Goal: Transaction & Acquisition: Obtain resource

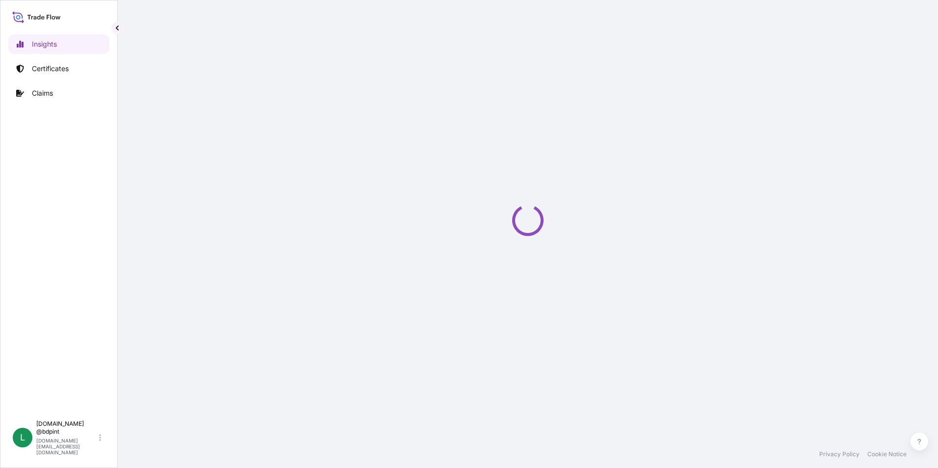
select select "2025"
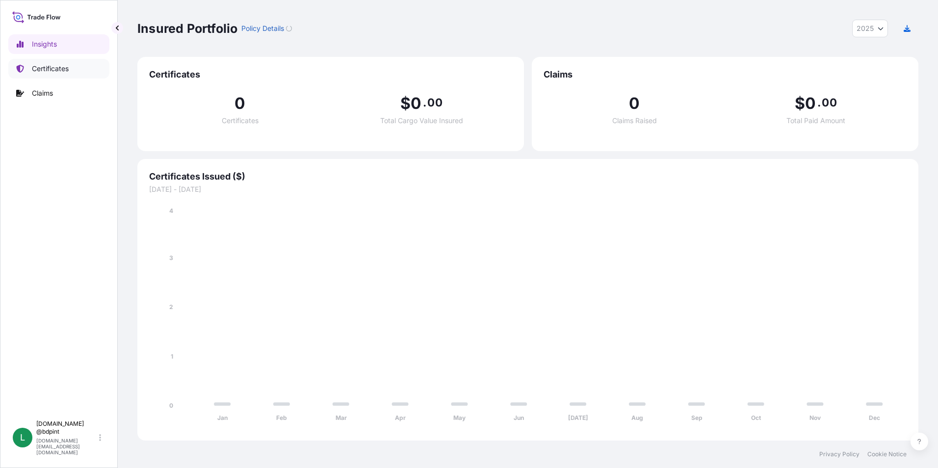
click at [59, 67] on p "Certificates" at bounding box center [50, 69] width 37 height 10
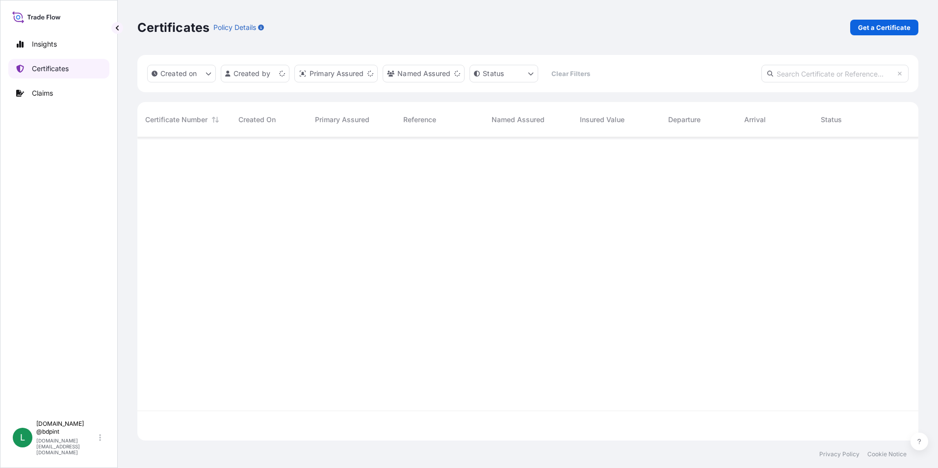
scroll to position [301, 774]
click at [867, 25] on p "Get a Certificate" at bounding box center [884, 28] width 52 height 10
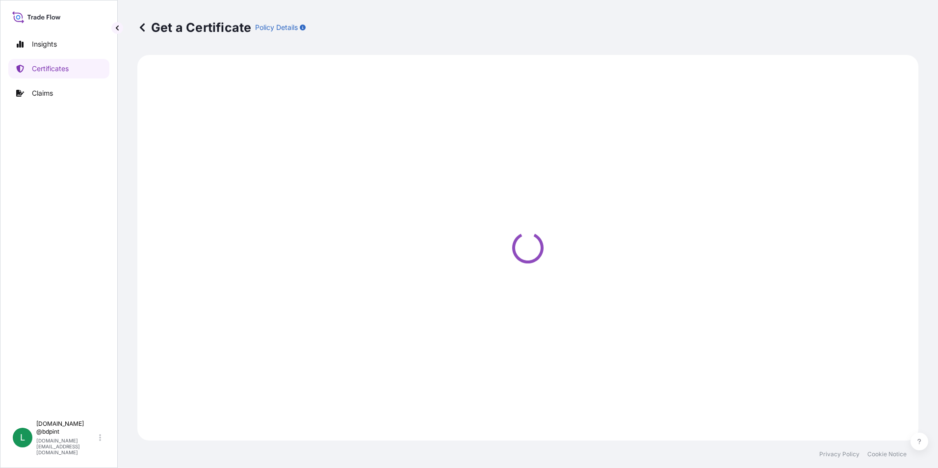
select select "Barge"
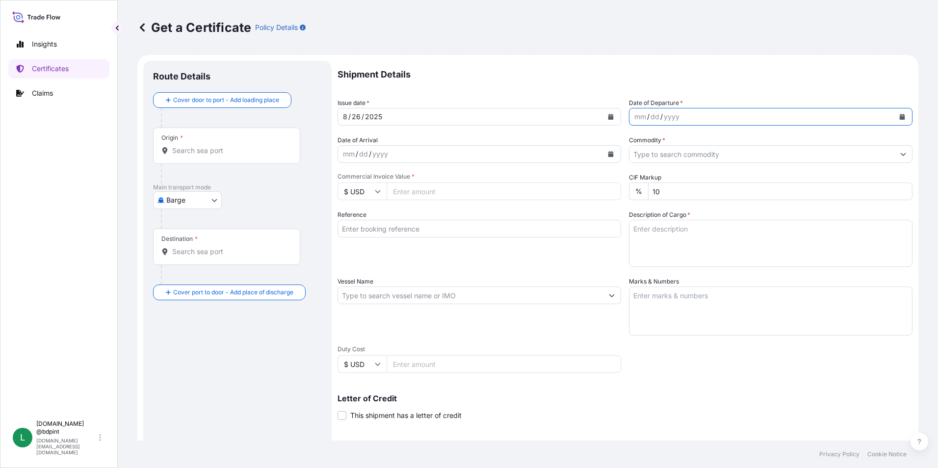
click at [894, 120] on button "Calendar" at bounding box center [902, 117] width 16 height 16
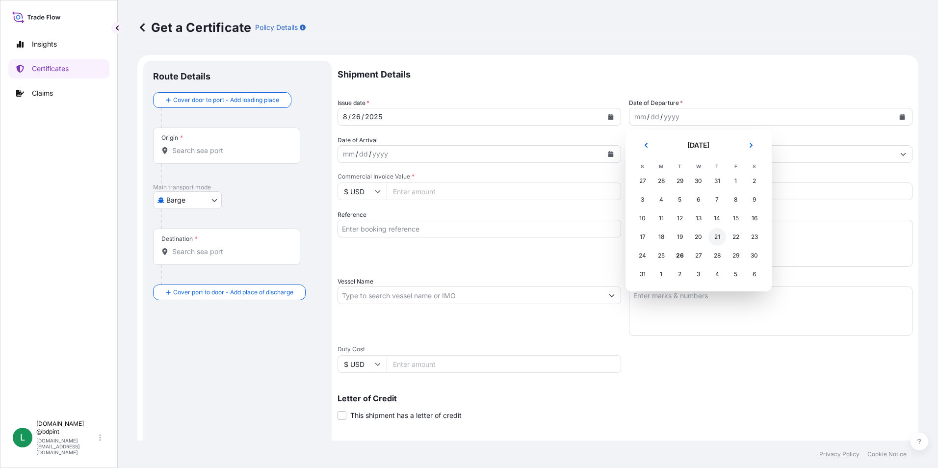
click at [716, 241] on div "21" at bounding box center [717, 237] width 18 height 18
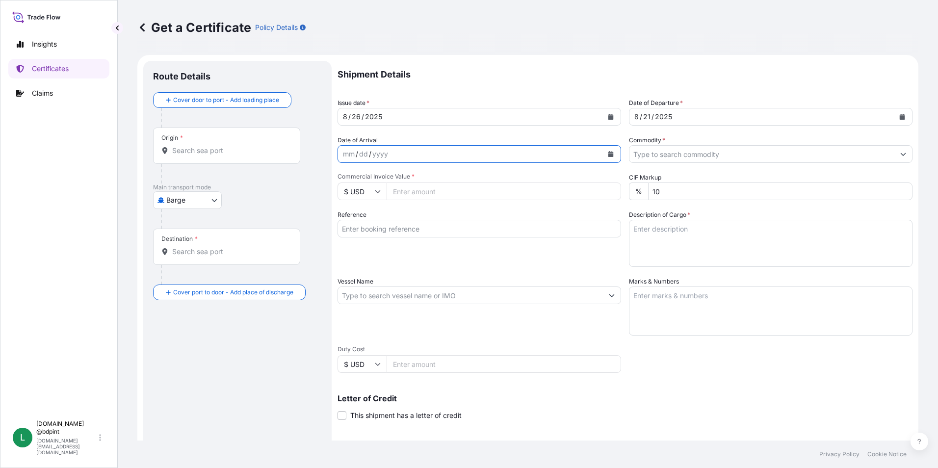
click at [608, 155] on icon "Calendar" at bounding box center [611, 154] width 6 height 6
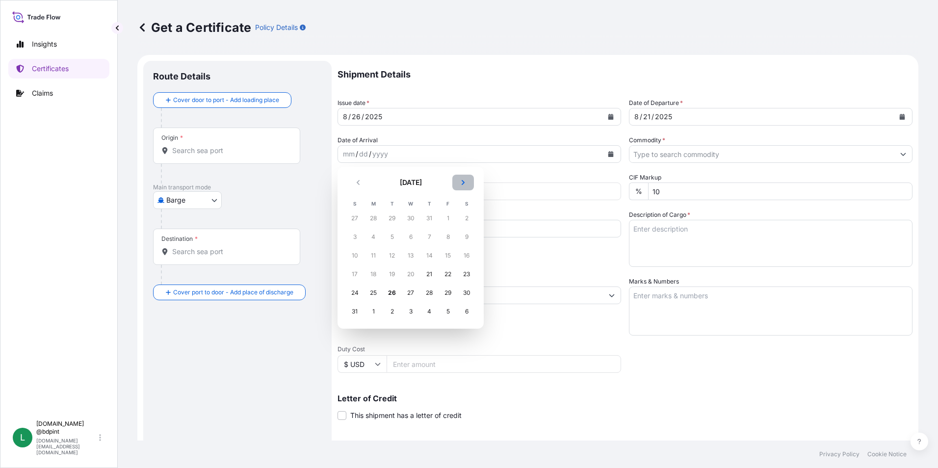
click at [452, 179] on button "Next" at bounding box center [463, 183] width 22 height 16
click at [447, 218] on div "5" at bounding box center [448, 218] width 18 height 18
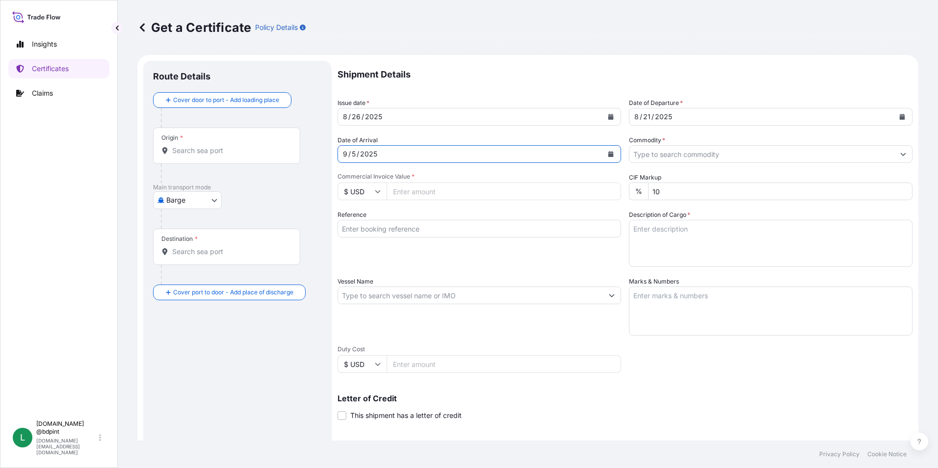
click at [715, 166] on div "Shipment Details Issue date * [DATE] Date of Departure * [DATE] Date of Arrival…" at bounding box center [624, 294] width 575 height 467
click at [712, 155] on input "Commodity *" at bounding box center [761, 154] width 265 height 18
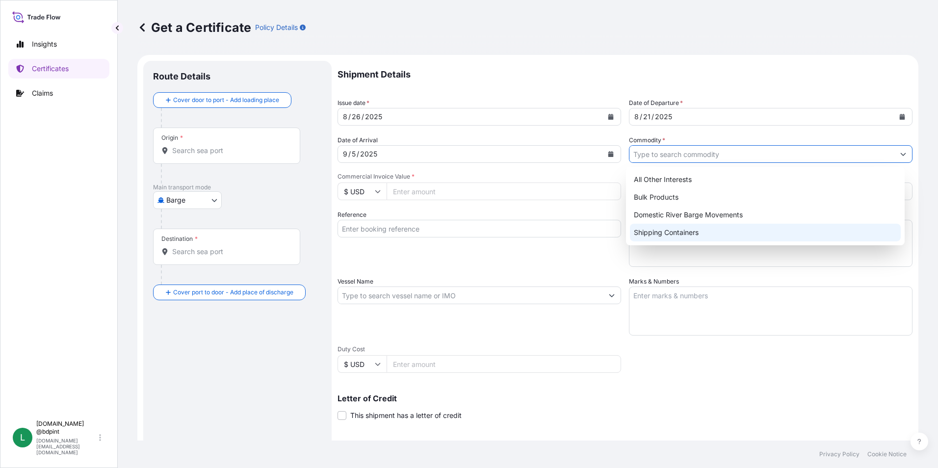
click at [651, 234] on div "Shipping Containers" at bounding box center [765, 233] width 271 height 18
type input "Shipping Containers"
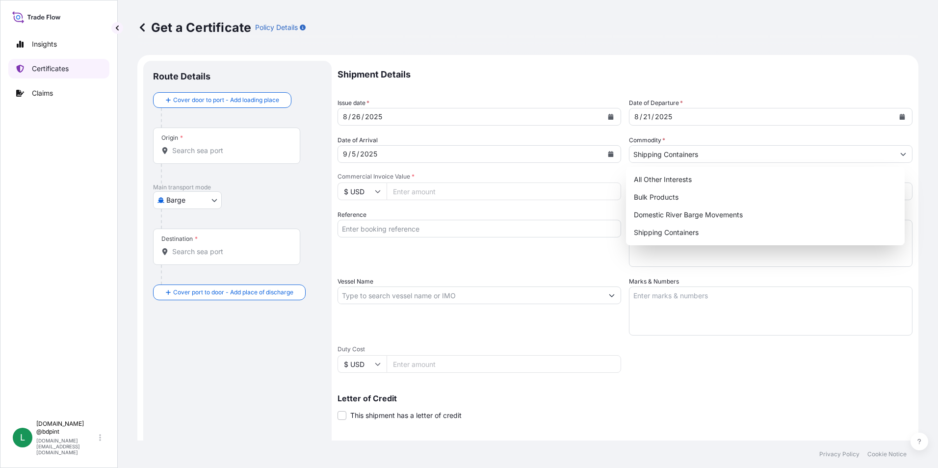
click at [66, 66] on p "Certificates" at bounding box center [50, 69] width 37 height 10
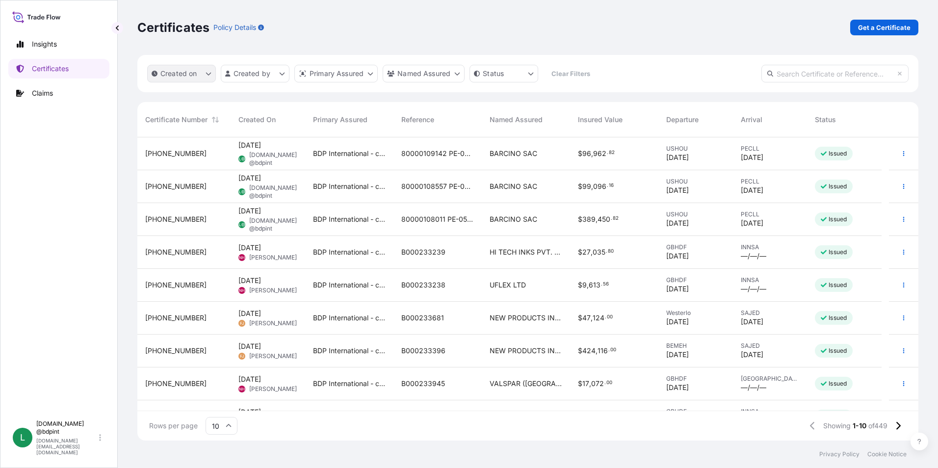
click at [187, 74] on p "Created on" at bounding box center [178, 74] width 37 height 10
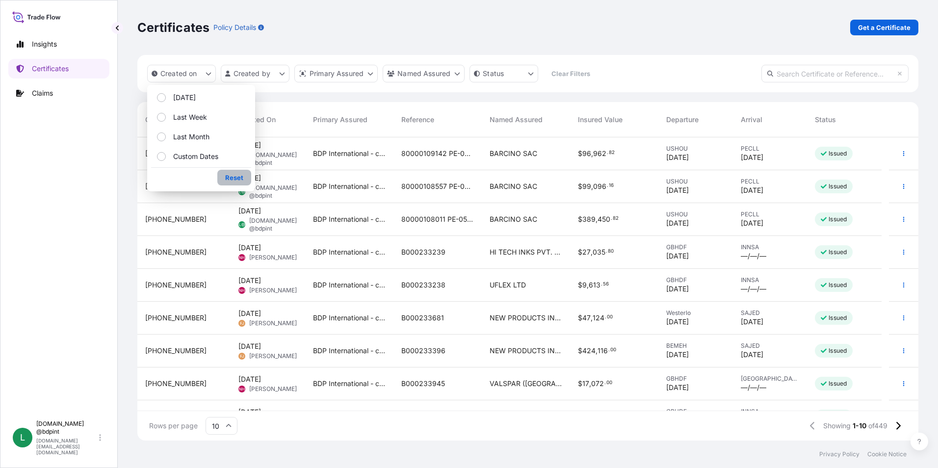
click at [232, 177] on p "Reset" at bounding box center [234, 178] width 18 height 10
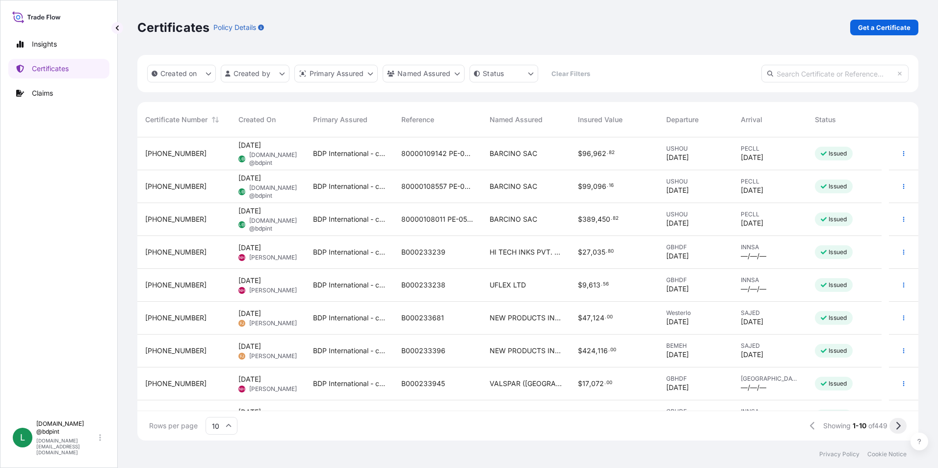
click at [896, 427] on icon at bounding box center [897, 425] width 5 height 9
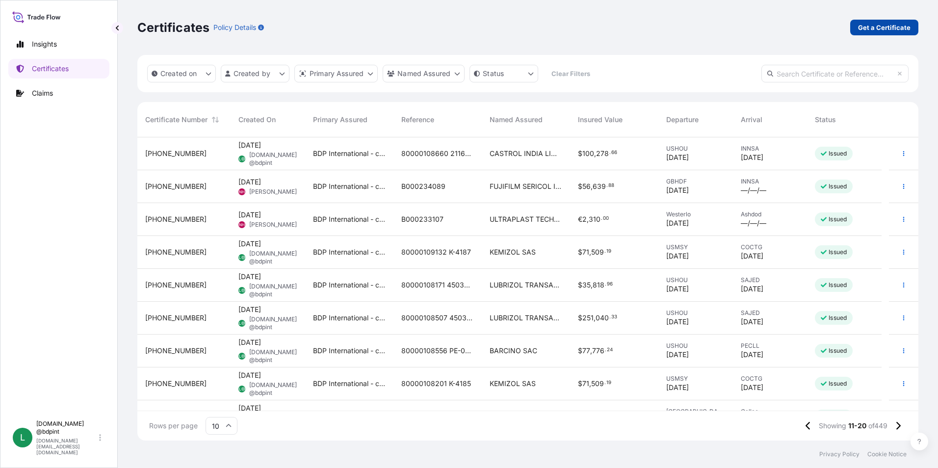
click at [896, 27] on p "Get a Certificate" at bounding box center [884, 28] width 52 height 10
select select "Barge"
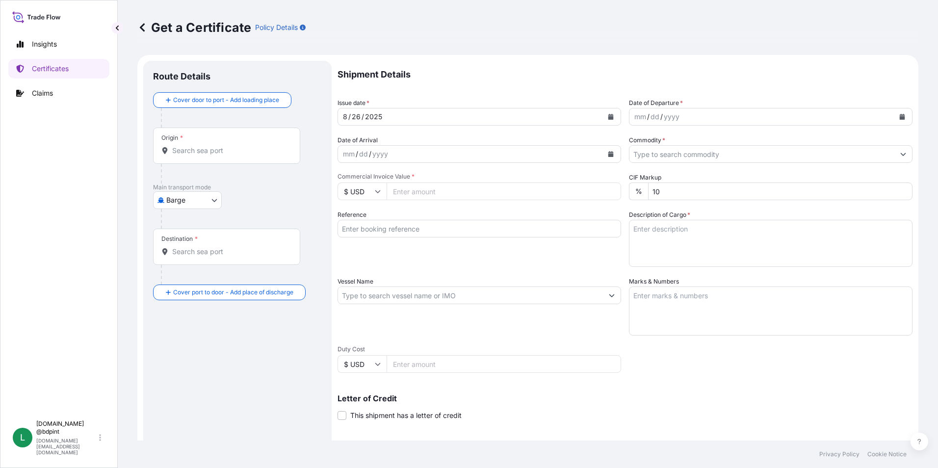
click at [419, 195] on input "Commercial Invoice Value *" at bounding box center [504, 191] width 234 height 18
paste input "349234.58"
type input "349234.58"
click at [655, 115] on div "dd" at bounding box center [654, 117] width 11 height 12
click at [900, 115] on icon "Calendar" at bounding box center [902, 117] width 5 height 6
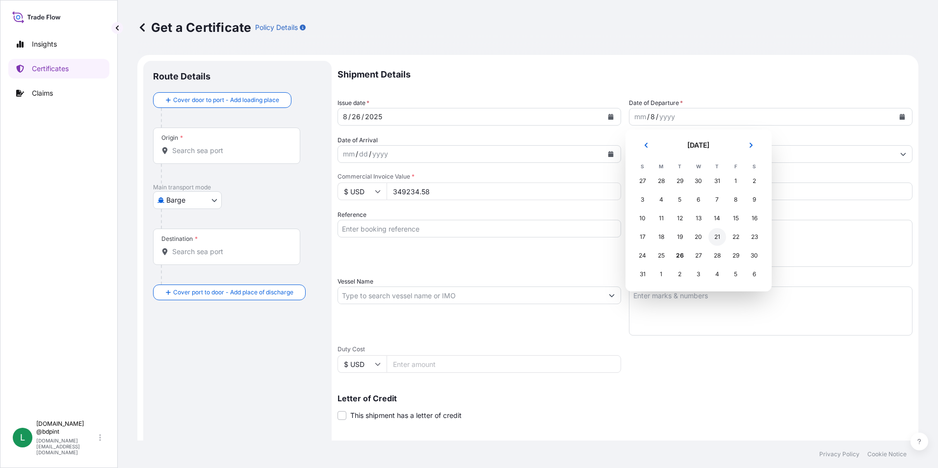
click at [715, 237] on div "21" at bounding box center [717, 237] width 18 height 18
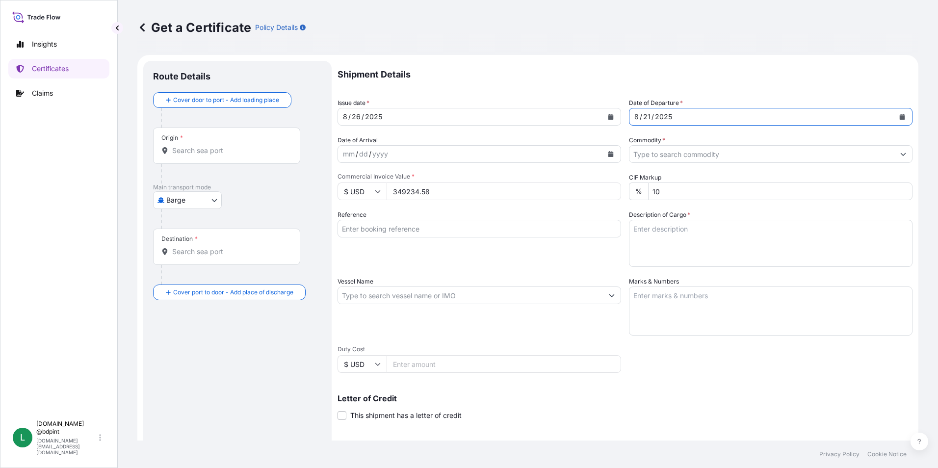
click at [446, 153] on div "mm / dd / yyyy" at bounding box center [470, 154] width 265 height 18
click at [613, 149] on button "Calendar" at bounding box center [611, 154] width 16 height 16
click at [611, 151] on button "Calendar" at bounding box center [611, 154] width 16 height 16
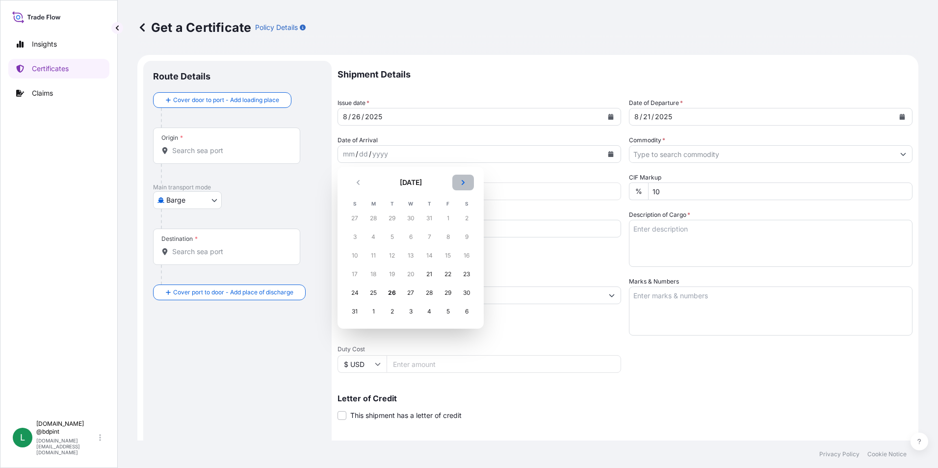
click at [455, 183] on button "Next" at bounding box center [463, 183] width 22 height 16
click at [446, 217] on div "5" at bounding box center [448, 218] width 18 height 18
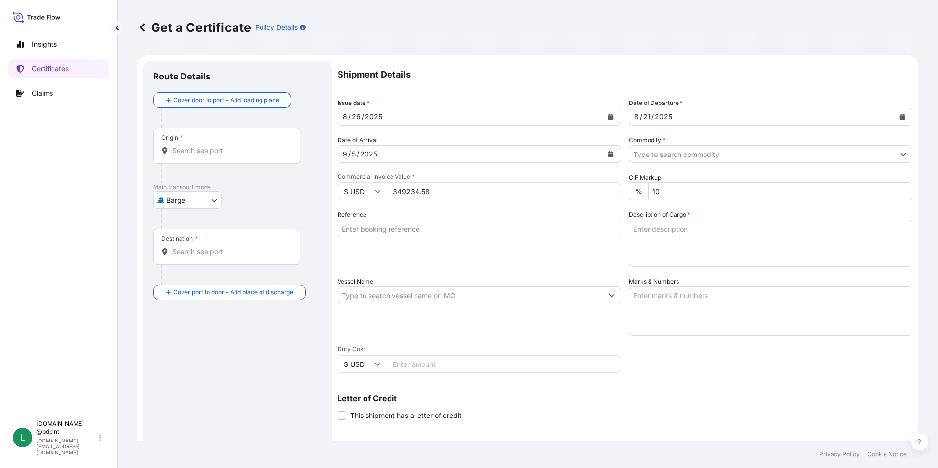
click at [435, 231] on input "Reference" at bounding box center [479, 229] width 284 height 18
paste input "80000108010"
click at [437, 228] on input "80000108010" at bounding box center [479, 229] width 284 height 18
paste input "PE-052/25"
type input "80000108010 PE-052/25"
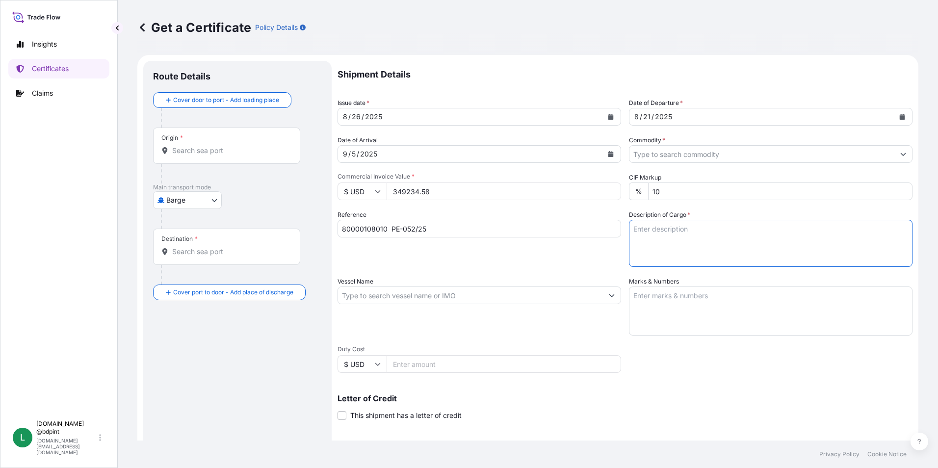
click at [698, 236] on textarea "Description of Cargo *" at bounding box center [771, 243] width 284 height 47
paste textarea "BAR 016 CV1200\"
click at [672, 248] on textarea "BAR 016 CV1200\" at bounding box center [771, 243] width 284 height 47
paste textarea "LUBRICATING OIL ADDITIVES"
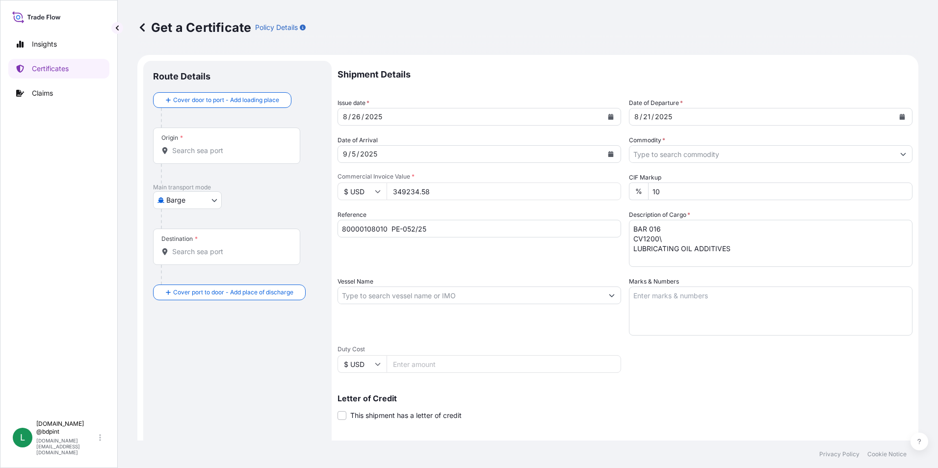
click at [770, 247] on textarea "BAR 016 CV1200\ LUBRICATING OIL ADDITIVES" at bounding box center [771, 243] width 284 height 47
click at [770, 247] on textarea "BAR 016 CV1200\ LUBRICATING OIL ADDITIVES+ 4" at bounding box center [771, 243] width 284 height 47
click at [738, 257] on textarea "BAR 016 CV1200\ LUBRICATING OIL ADDITIVES 4" at bounding box center [771, 243] width 284 height 47
type textarea "BAR 016 CV1200\ LUBRICATING OIL ADDITIVES 4 tanks"
click at [413, 283] on div "Vessel Name" at bounding box center [479, 306] width 284 height 59
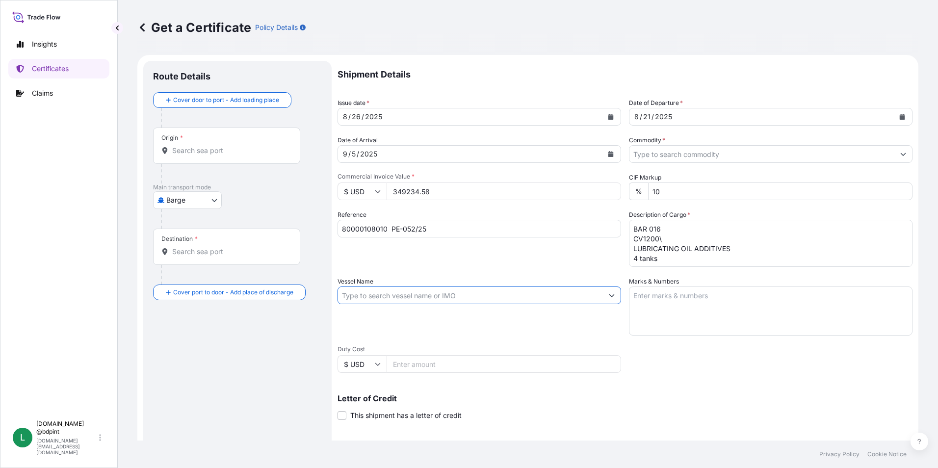
click at [407, 295] on input "Vessel Name" at bounding box center [470, 295] width 265 height 18
paste input "MSC PETRA"
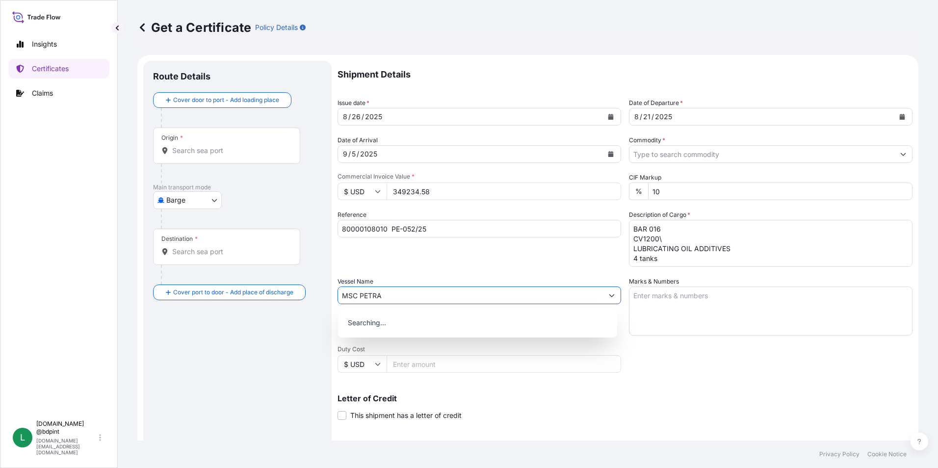
type input "MSC PETRA"
click at [477, 323] on p "Searching..." at bounding box center [477, 323] width 271 height 22
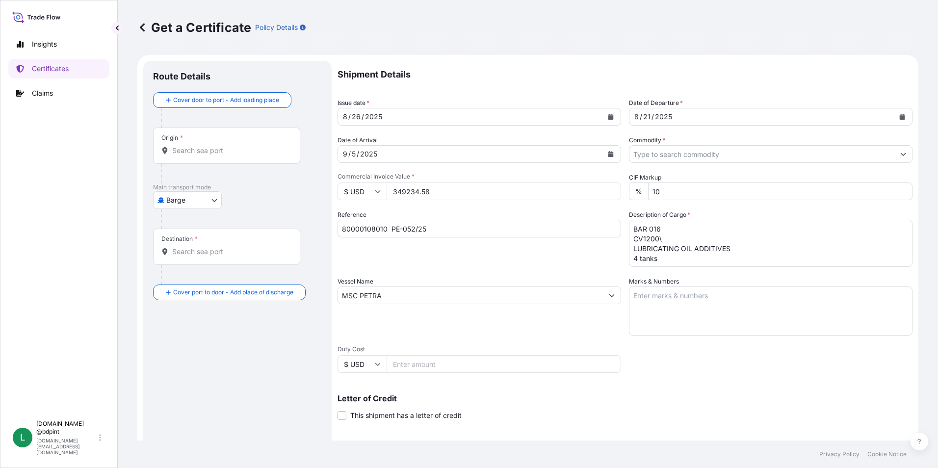
click at [466, 283] on div "Vessel Name MSC [PERSON_NAME]" at bounding box center [479, 306] width 284 height 59
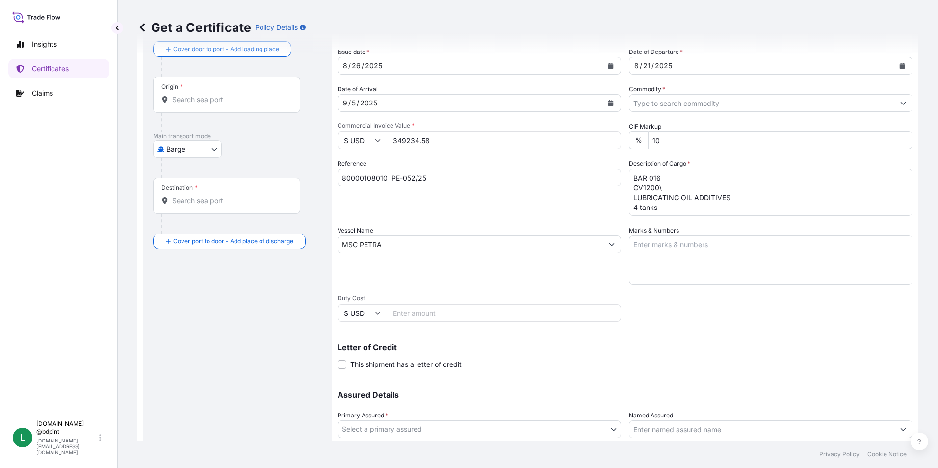
scroll to position [98, 0]
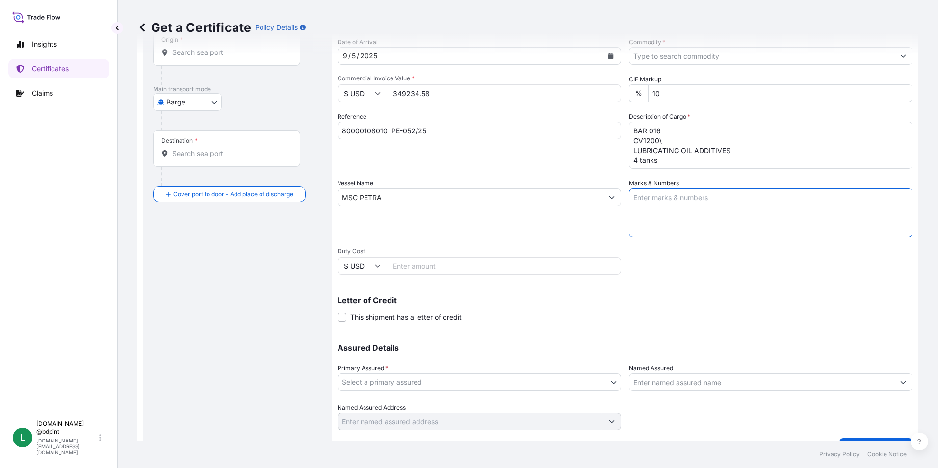
click at [731, 206] on textarea "Marks & Numbers" at bounding box center [771, 212] width 284 height 49
paste textarea "CONSIGNEE CONSIGNEE ORDER REFERENCE NUMBER SHIPPER ORDER NUMBER (LZ ORDER NUMBE…"
type textarea "CONSIGNEE CONSIGNEE ORDER REFERENCE NUMBER SHIPPER ORDER NUMBER (LZ ORDER NUMBE…"
click at [488, 289] on div "Letter of Credit This shipment has a letter of credit Letter of credit * Letter…" at bounding box center [624, 304] width 575 height 38
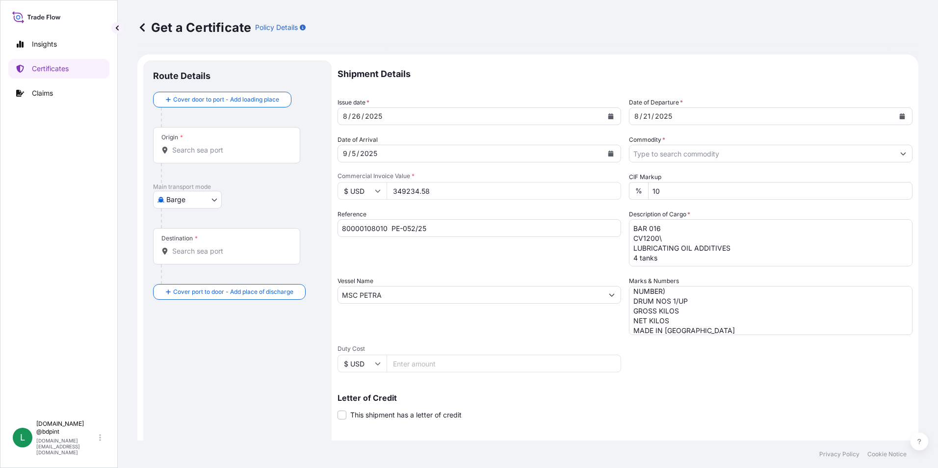
scroll to position [0, 0]
click at [186, 201] on body "0 options available. Insights Certificates Claims L [DOMAIN_NAME] @bdpint [DOMA…" at bounding box center [469, 234] width 938 height 468
click at [190, 282] on span "Ocean Vessel" at bounding box center [194, 279] width 44 height 10
select select "Ocean Vessel"
click at [219, 155] on input "Origin *" at bounding box center [230, 155] width 116 height 10
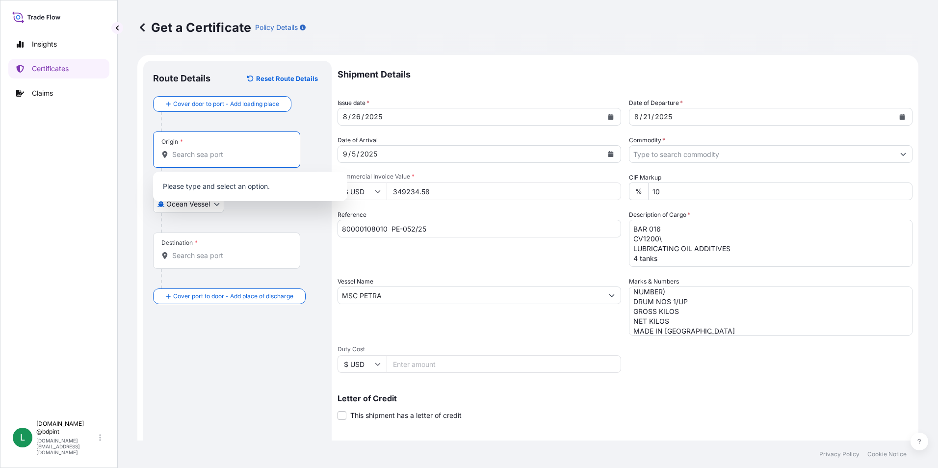
paste input "USHOU"
click at [207, 188] on b "USHOU" at bounding box center [198, 184] width 25 height 8
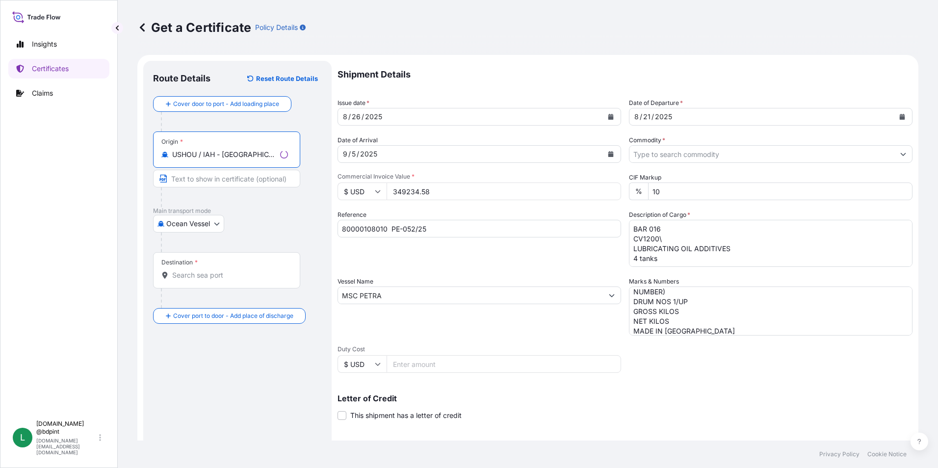
type input "USHOU / IAH - [GEOGRAPHIC_DATA], [GEOGRAPHIC_DATA]"
click at [220, 272] on input "Destination *" at bounding box center [230, 275] width 116 height 10
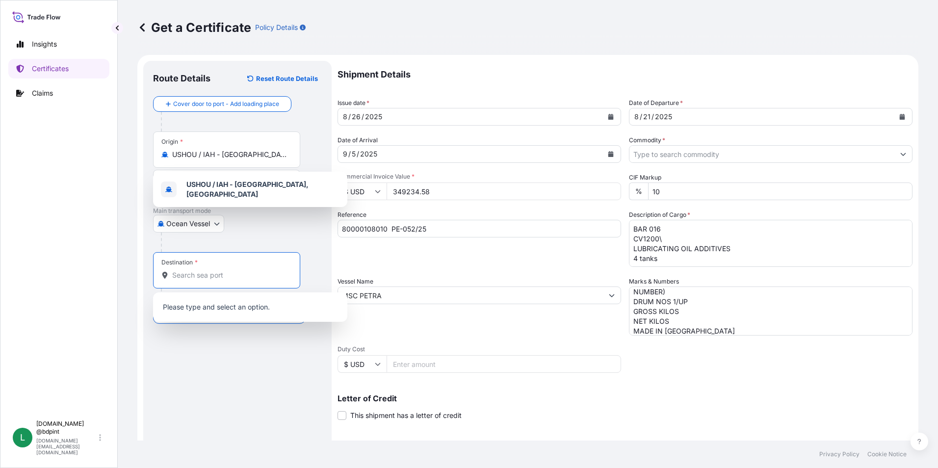
paste input "PECLL"
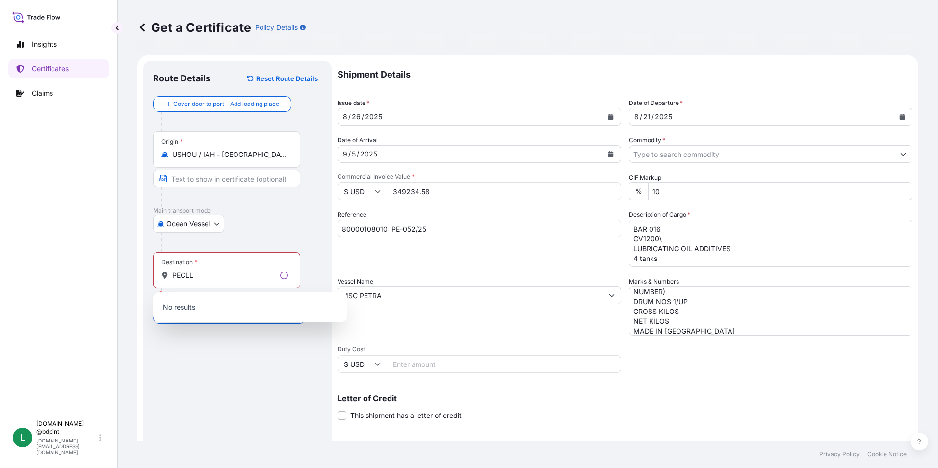
click at [267, 221] on div "Ocean Vessel Air Barge Road Ocean Vessel Rail Barge in [GEOGRAPHIC_DATA]" at bounding box center [237, 224] width 169 height 18
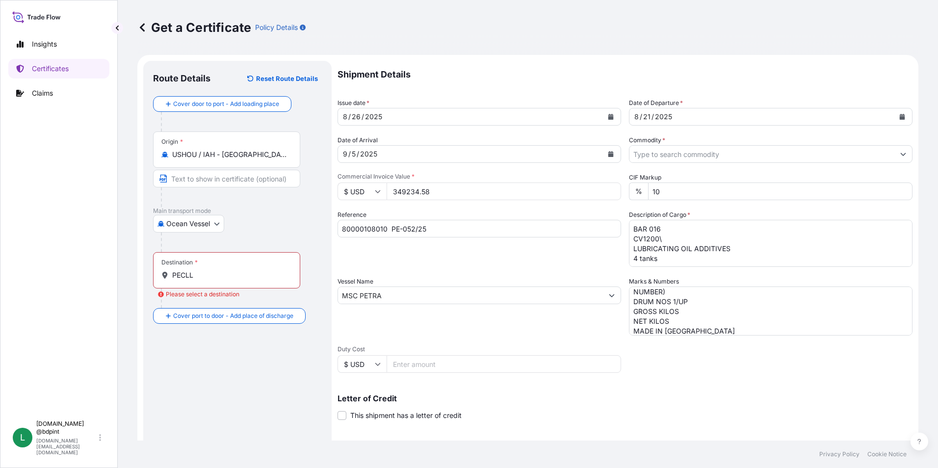
click at [248, 273] on input "PECLL" at bounding box center [230, 275] width 116 height 10
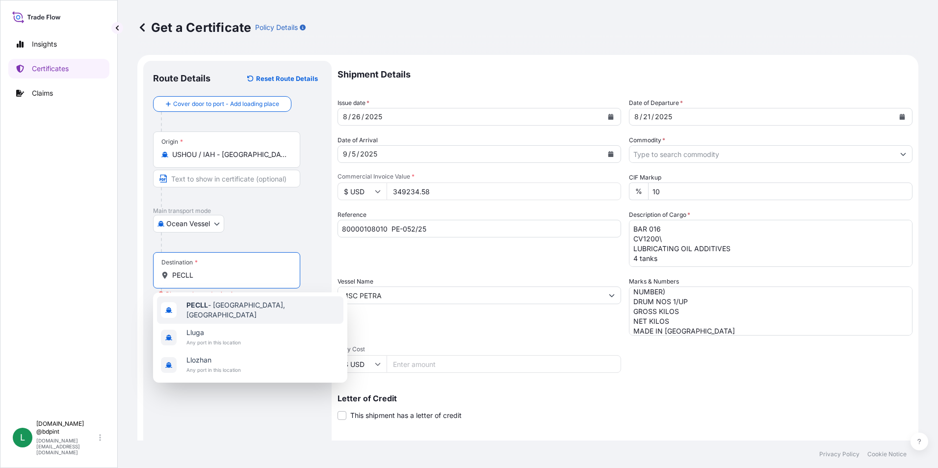
click at [237, 305] on span "PECLL - [GEOGRAPHIC_DATA], [GEOGRAPHIC_DATA]" at bounding box center [262, 310] width 153 height 20
type input "PECLL - [GEOGRAPHIC_DATA], [GEOGRAPHIC_DATA]"
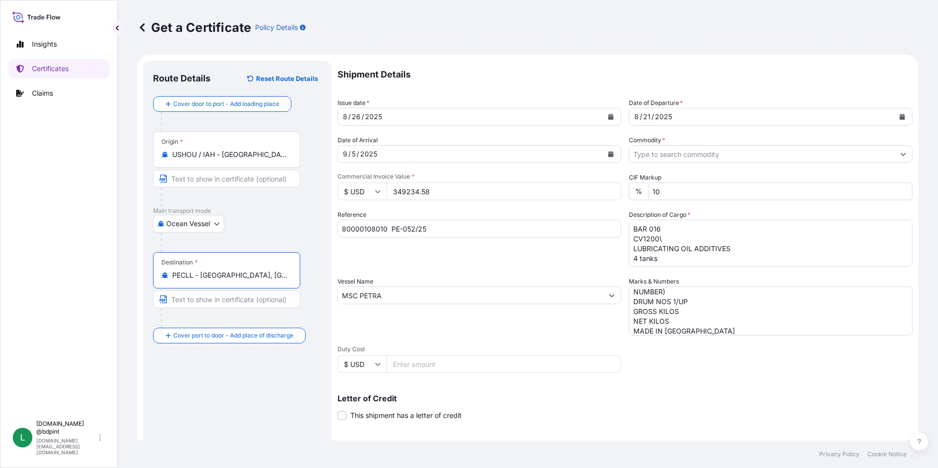
click at [665, 374] on div "Shipment Details Issue date * [DATE] Date of Departure * [DATE] Date of Arrival…" at bounding box center [624, 294] width 575 height 467
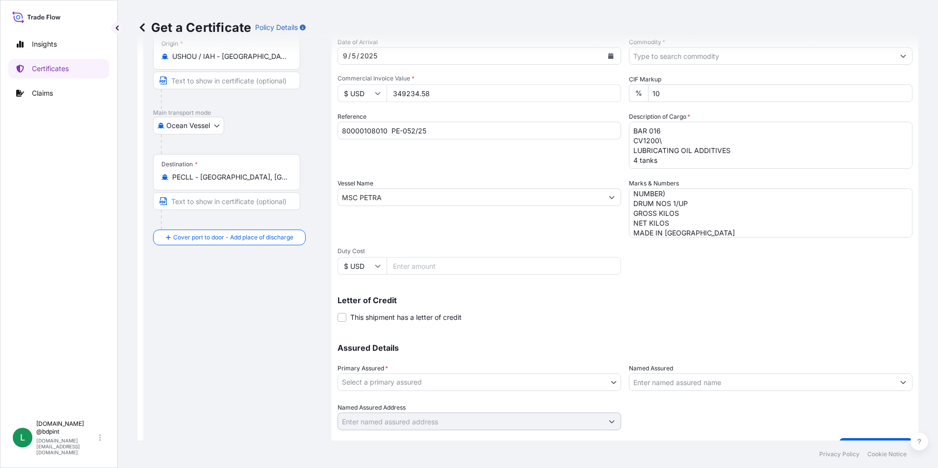
click at [452, 381] on body "1 option available. 0 options available. 3 options available. Insights Certific…" at bounding box center [469, 234] width 938 height 468
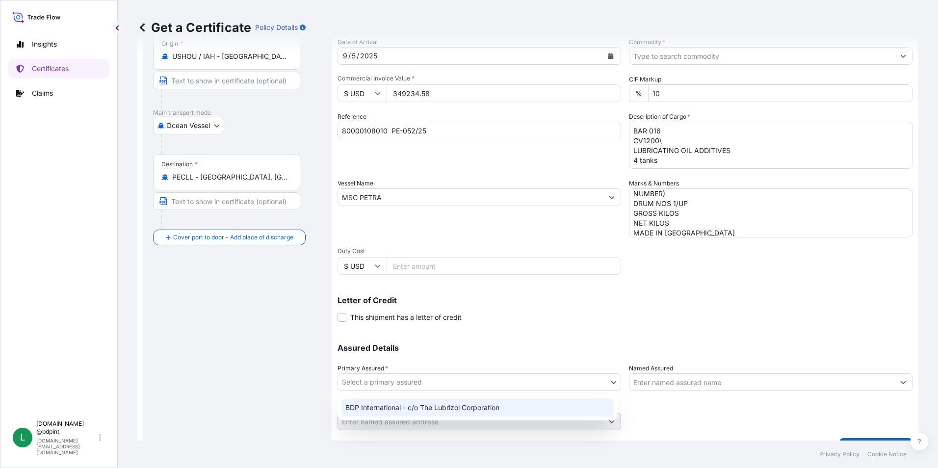
click at [432, 406] on div "BDP International - c/o The Lubrizol Corporation" at bounding box center [477, 408] width 272 height 18
select select "31972"
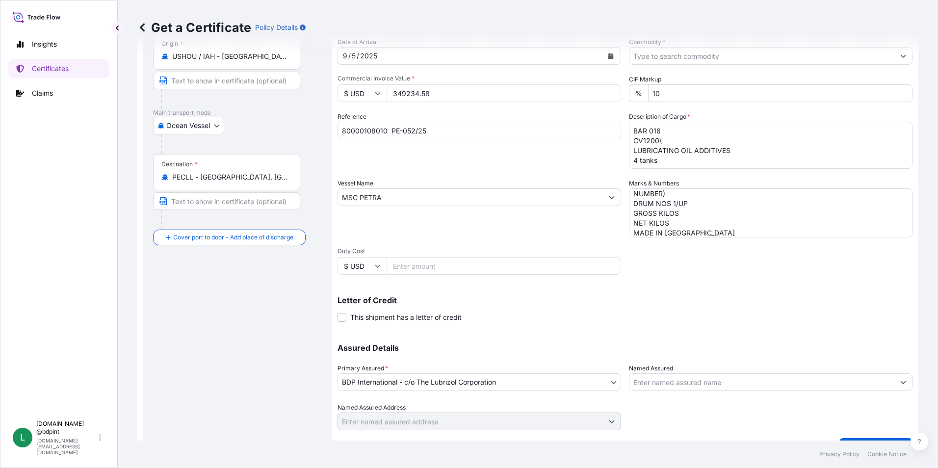
scroll to position [121, 0]
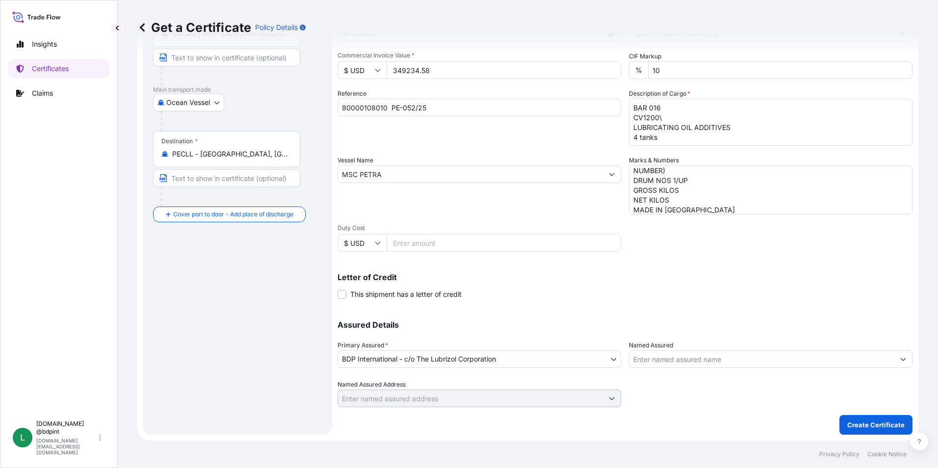
click at [664, 359] on input "Named Assured" at bounding box center [761, 359] width 265 height 18
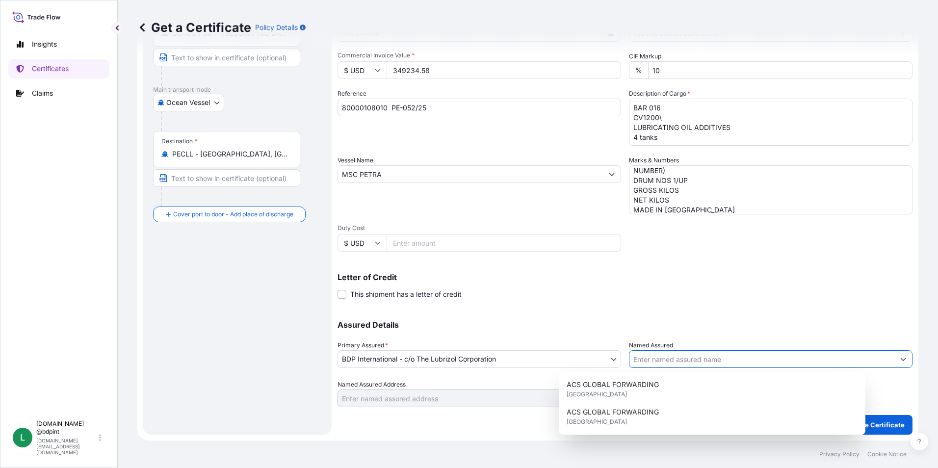
paste input "BARCINO SAC"
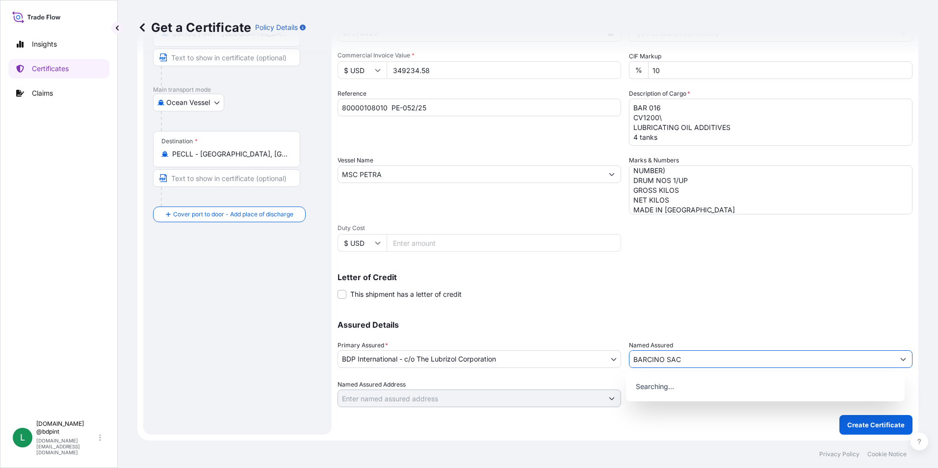
type input "BARCINO SAC"
click at [703, 328] on p "Assured Details" at bounding box center [624, 325] width 575 height 8
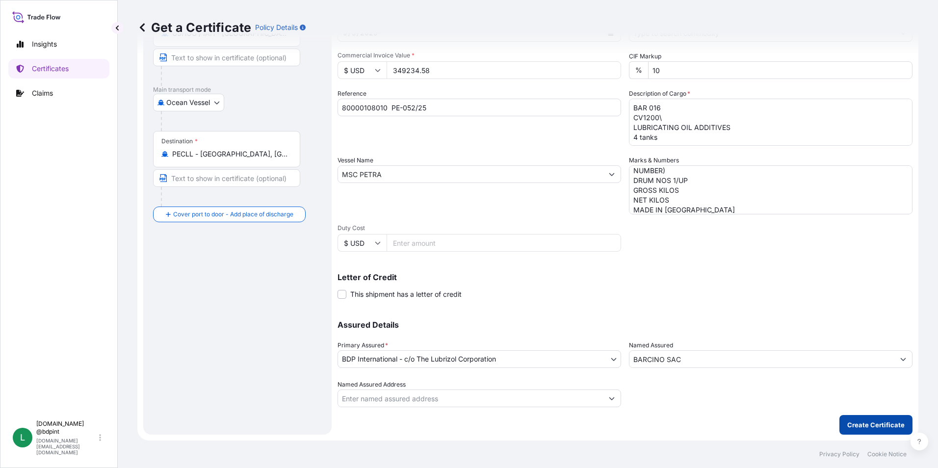
click at [869, 430] on button "Create Certificate" at bounding box center [875, 425] width 73 height 20
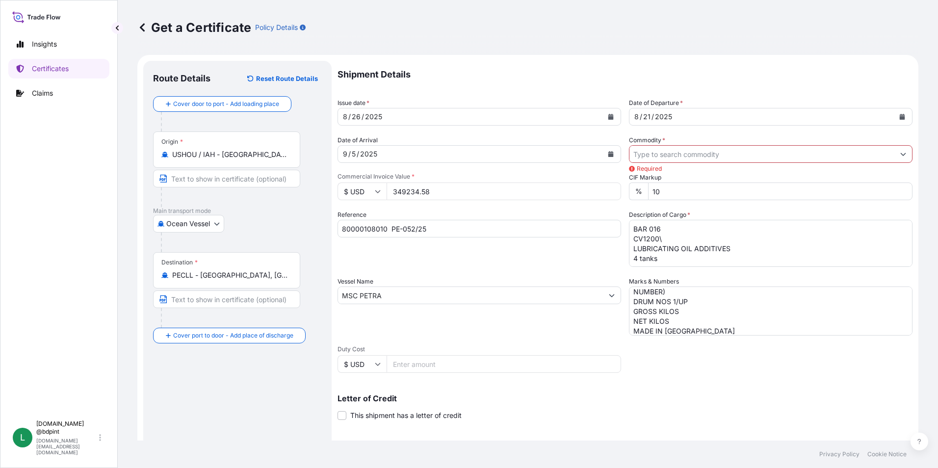
click at [695, 158] on input "Commodity *" at bounding box center [761, 154] width 265 height 18
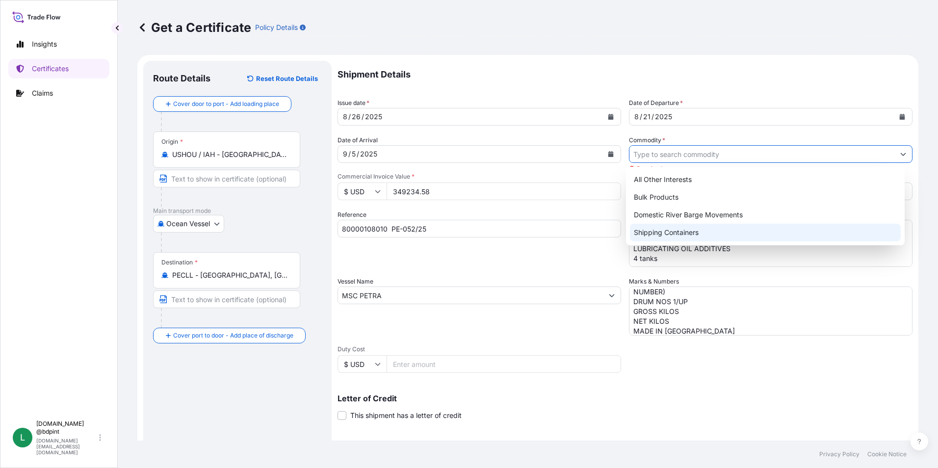
click at [663, 226] on div "Shipping Containers" at bounding box center [765, 233] width 271 height 18
type input "Shipping Containers"
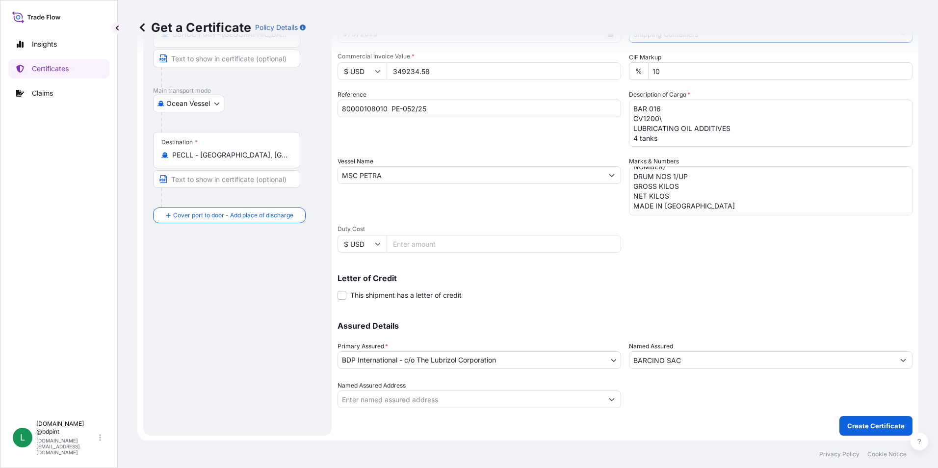
scroll to position [121, 0]
click at [853, 421] on p "Create Certificate" at bounding box center [875, 425] width 57 height 10
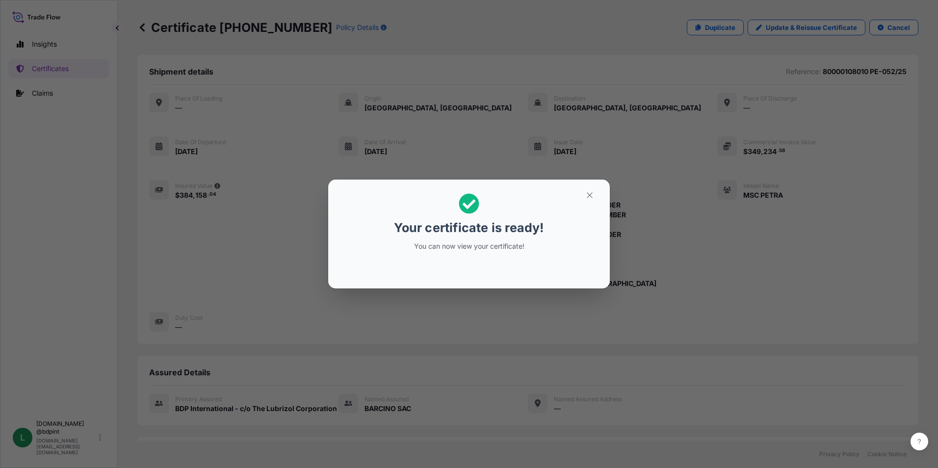
click at [582, 196] on button "button" at bounding box center [589, 195] width 25 height 16
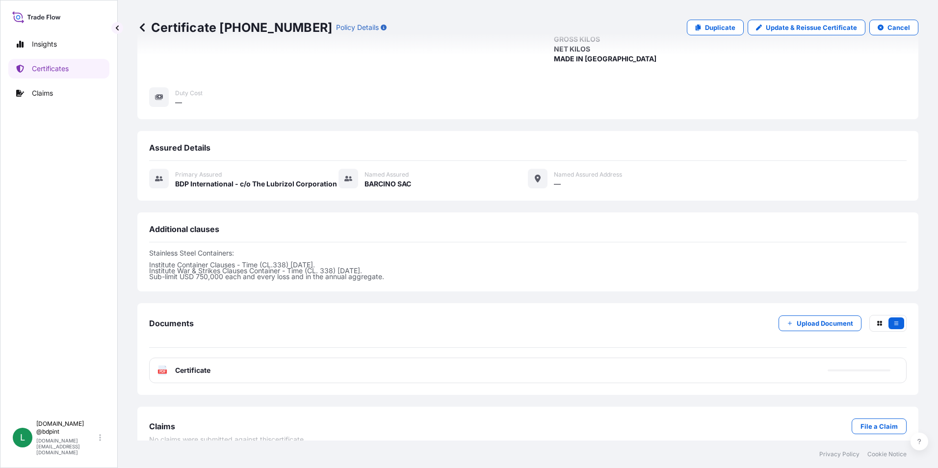
scroll to position [240, 0]
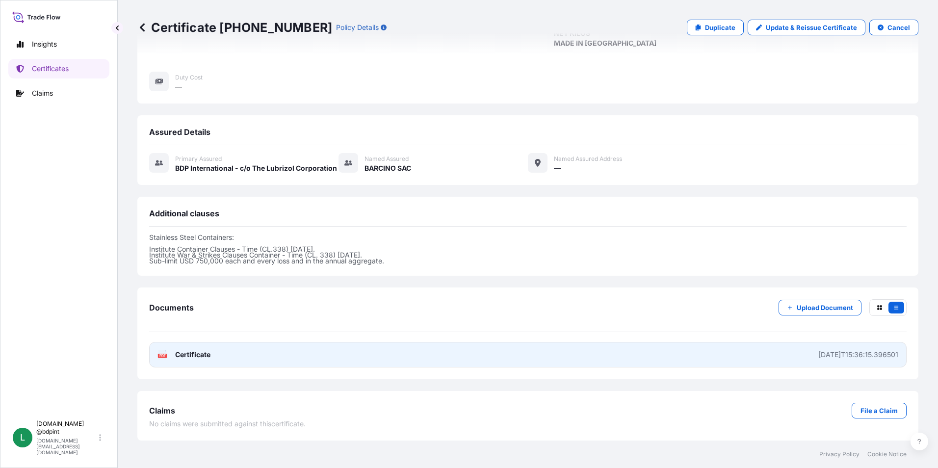
click at [474, 359] on link "PDF Certificate [DATE]T15:36:15.396501" at bounding box center [527, 355] width 757 height 26
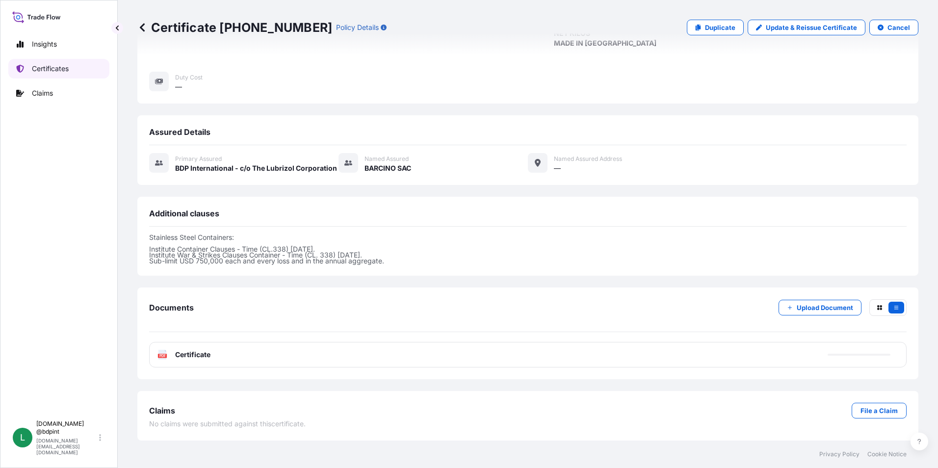
click at [46, 66] on p "Certificates" at bounding box center [50, 69] width 37 height 10
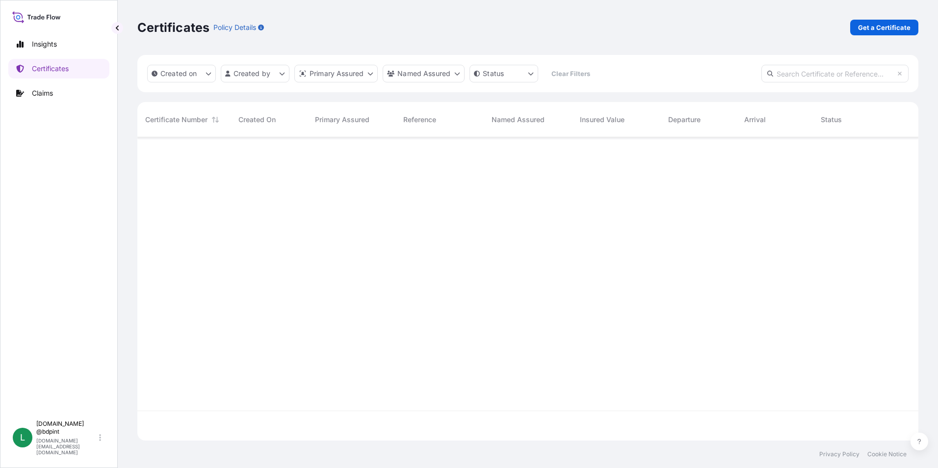
scroll to position [301, 774]
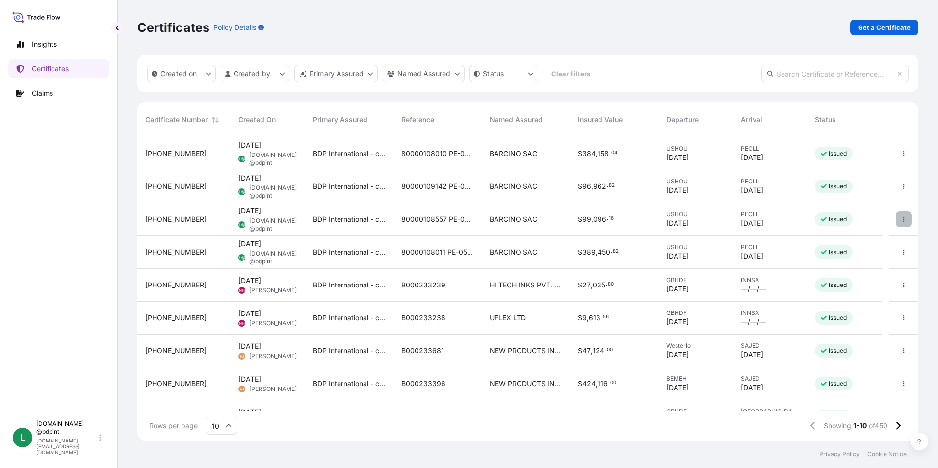
click at [896, 221] on button "button" at bounding box center [904, 219] width 16 height 16
click at [859, 253] on p "Download certificate" at bounding box center [849, 257] width 66 height 10
